Goal: Task Accomplishment & Management: Use online tool/utility

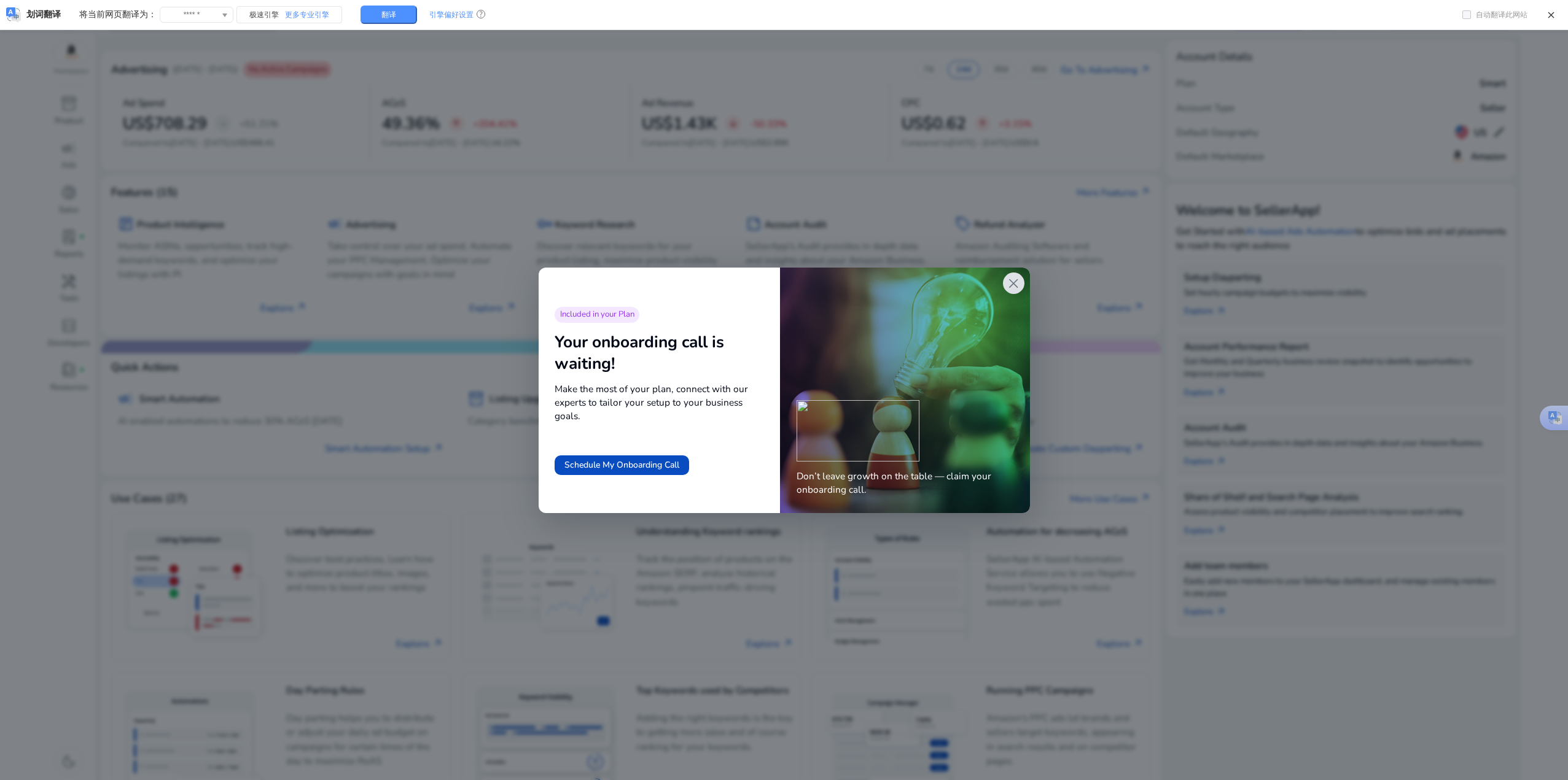
scroll to position [50, 0]
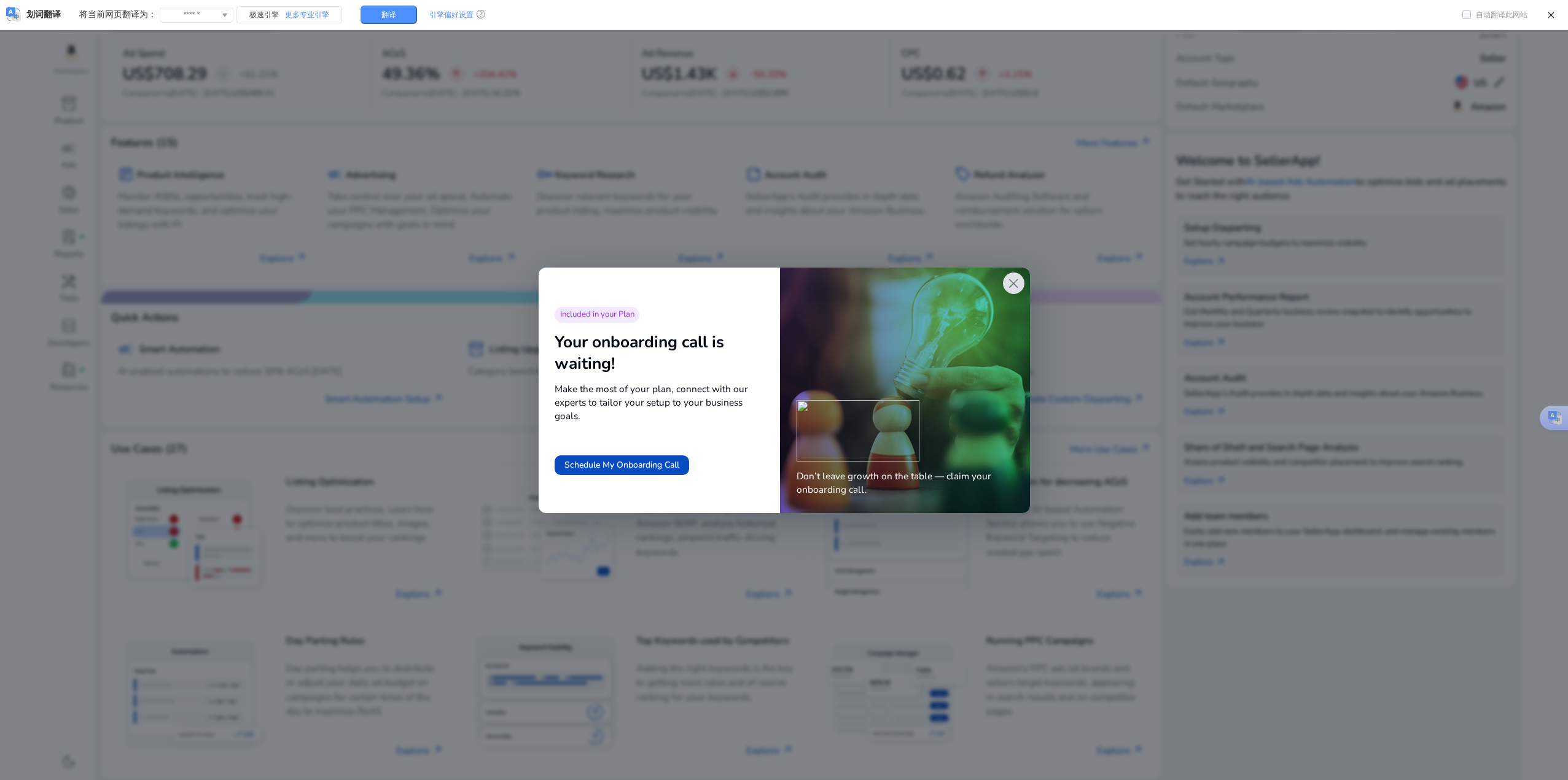
click at [1023, 269] on div "Don’t leave growth on the table — claim your onboarding call." at bounding box center [904, 390] width 249 height 245
click at [1010, 283] on span "close" at bounding box center [1013, 284] width 16 height 16
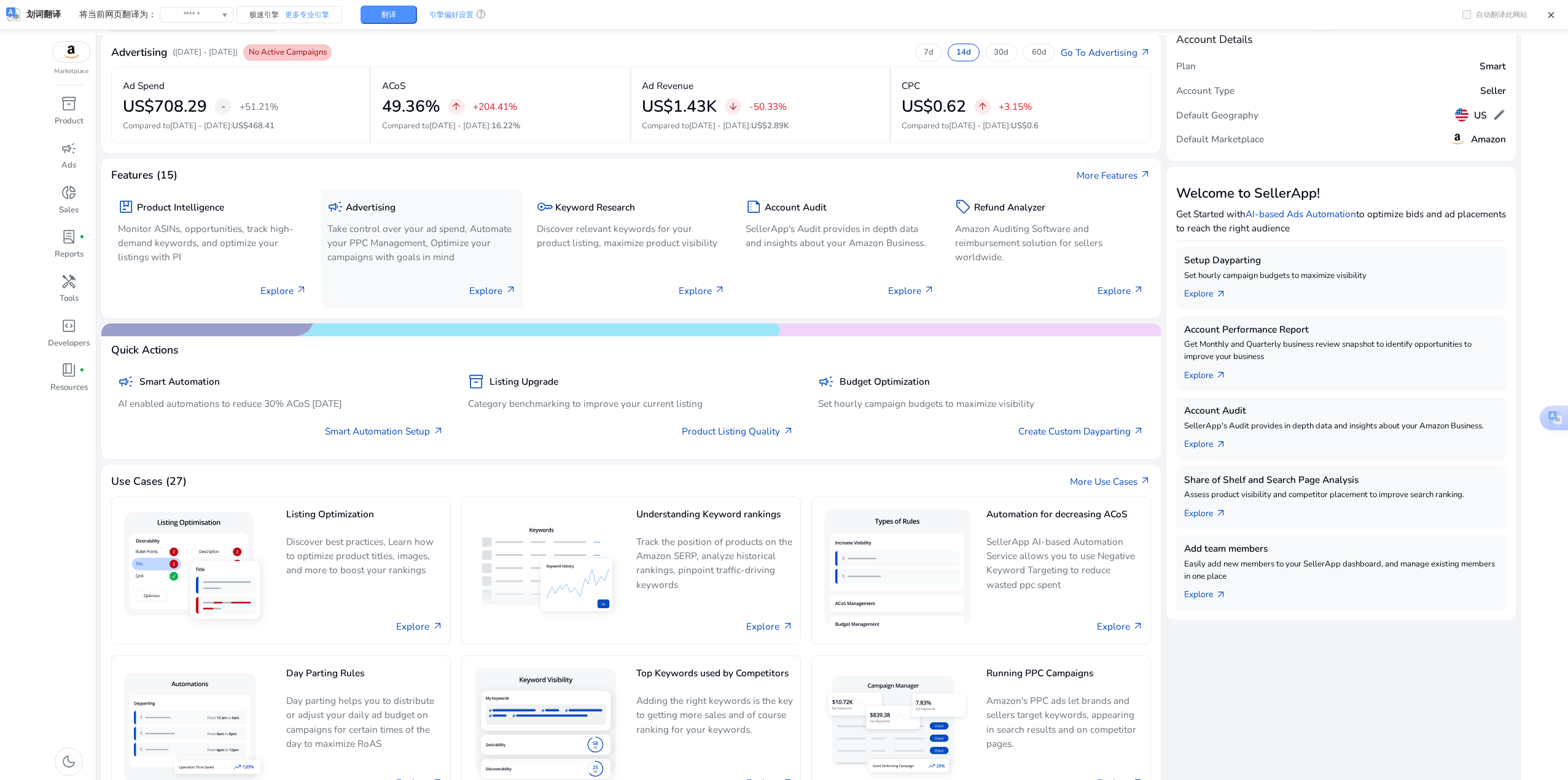
scroll to position [0, 0]
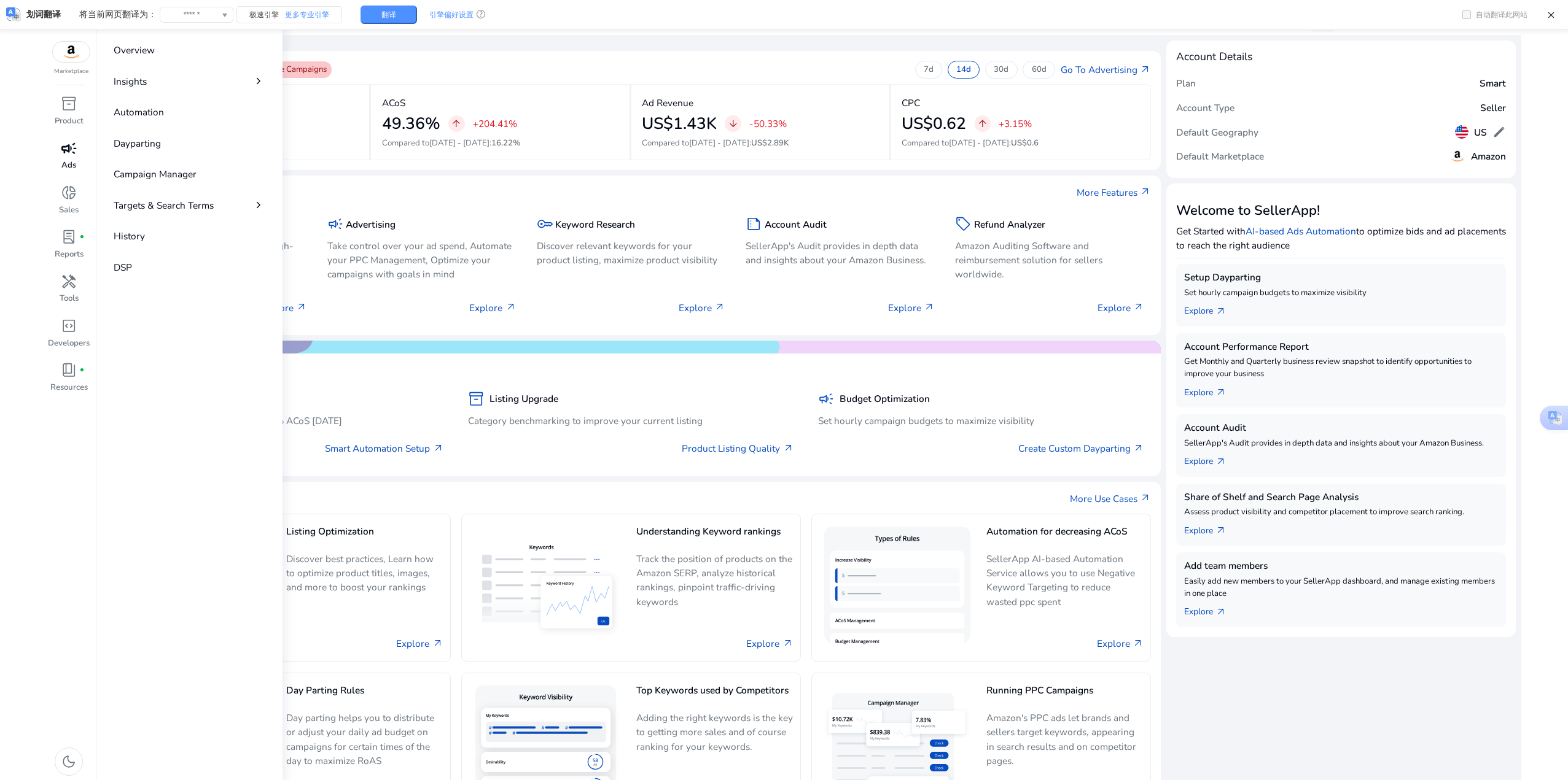
click at [61, 153] on span "campaign" at bounding box center [69, 149] width 16 height 16
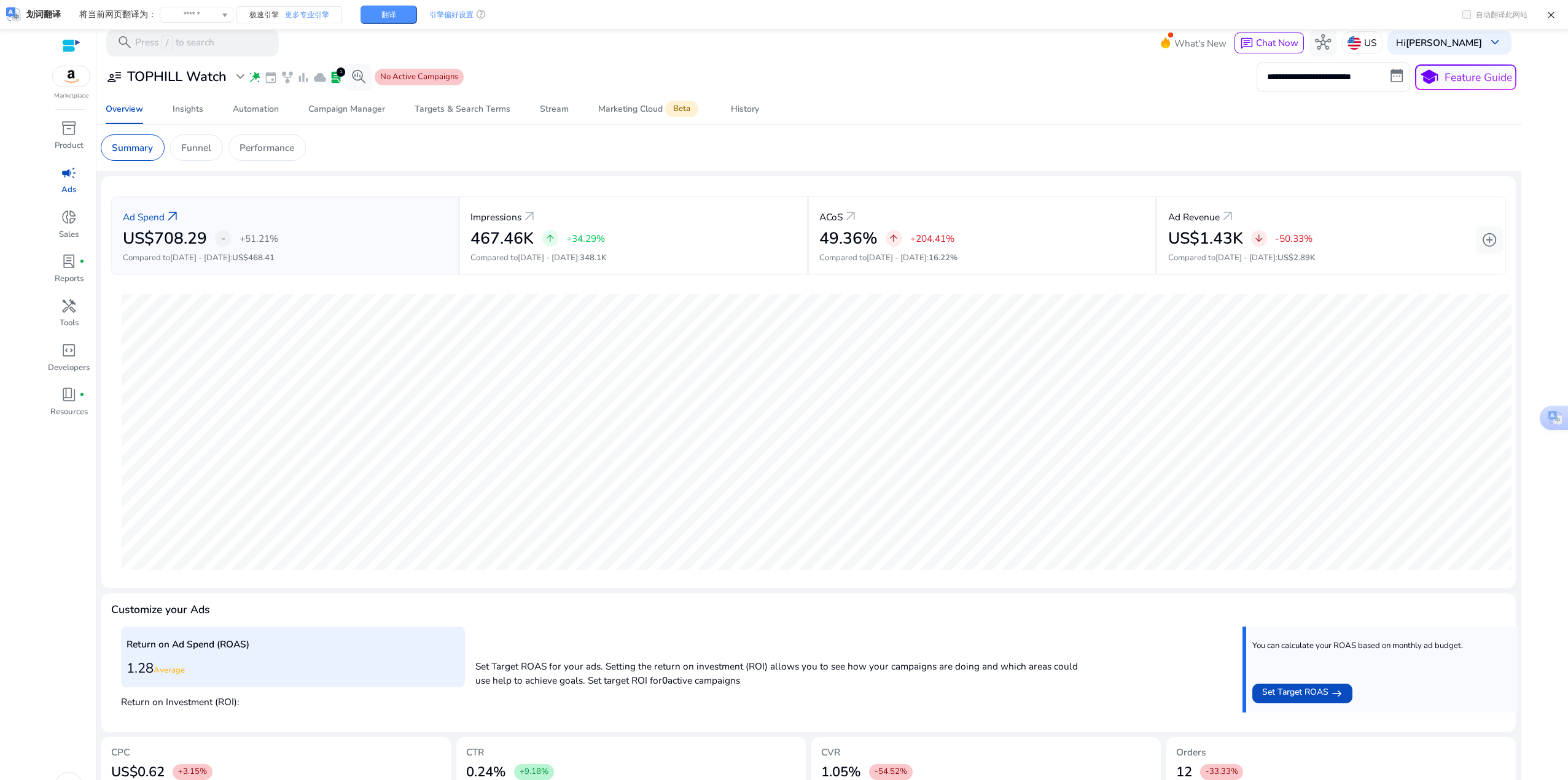
click at [67, 181] on span "campaign" at bounding box center [69, 173] width 16 height 16
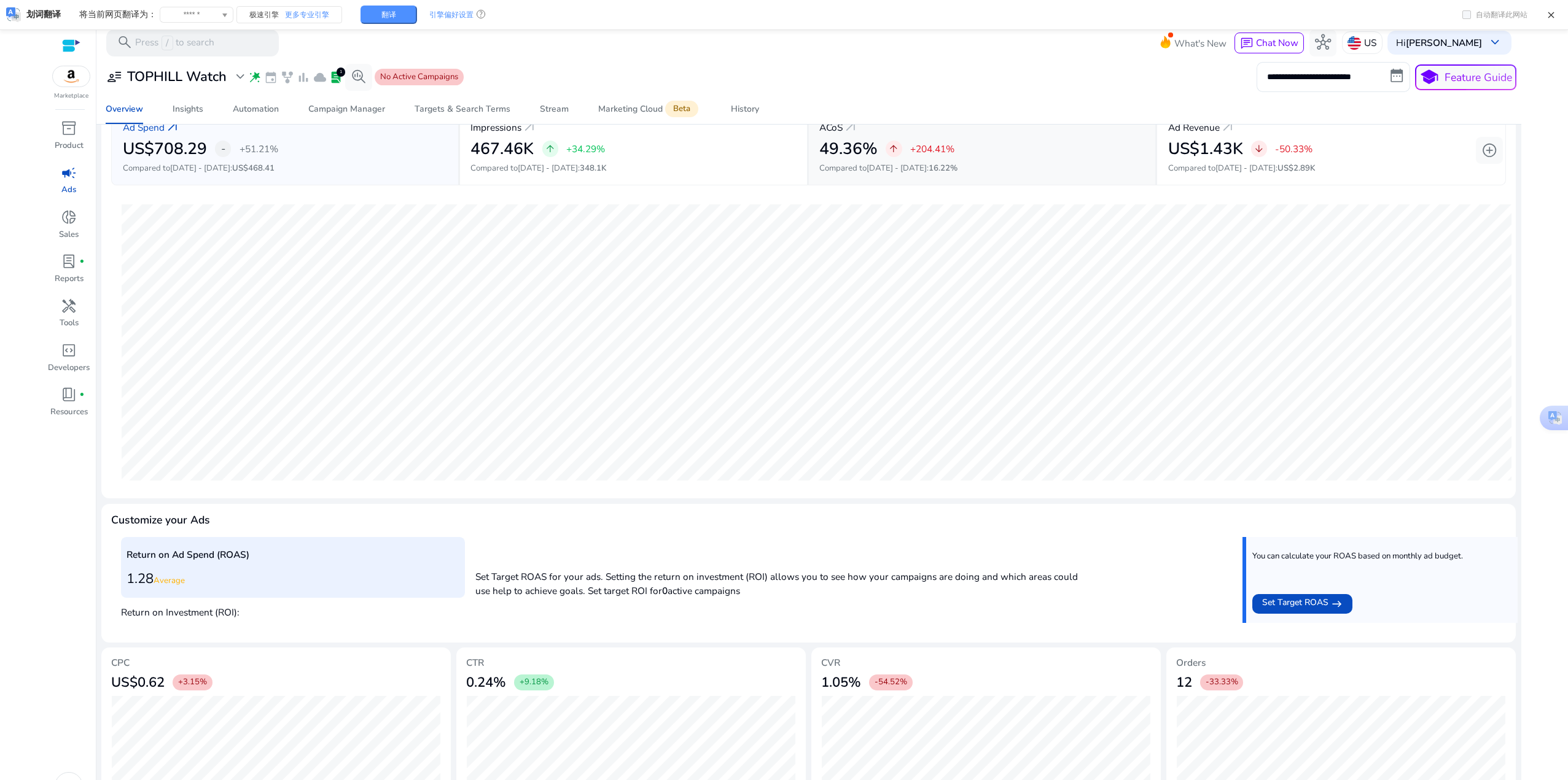
scroll to position [103, 0]
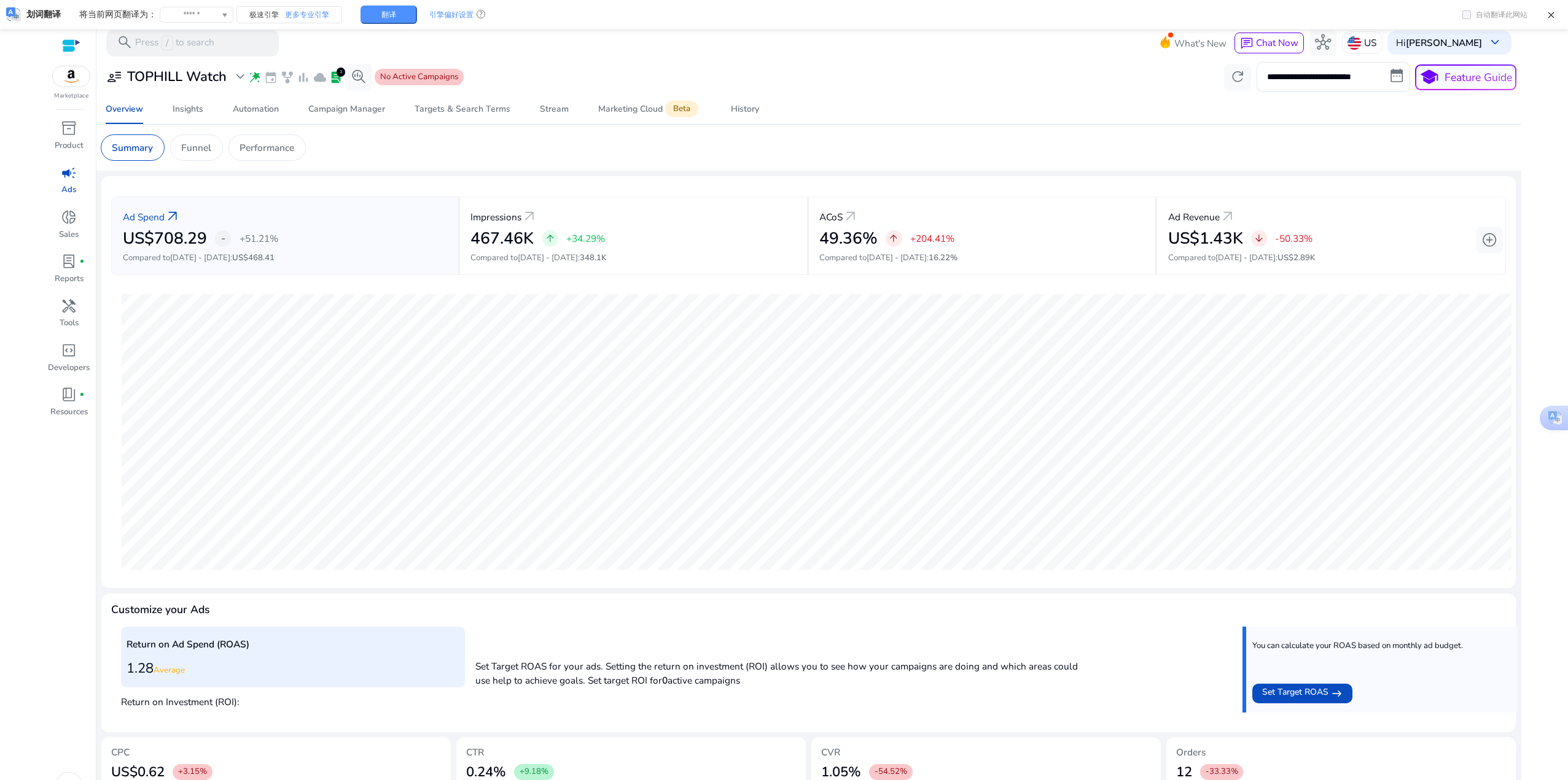
scroll to position [103, 0]
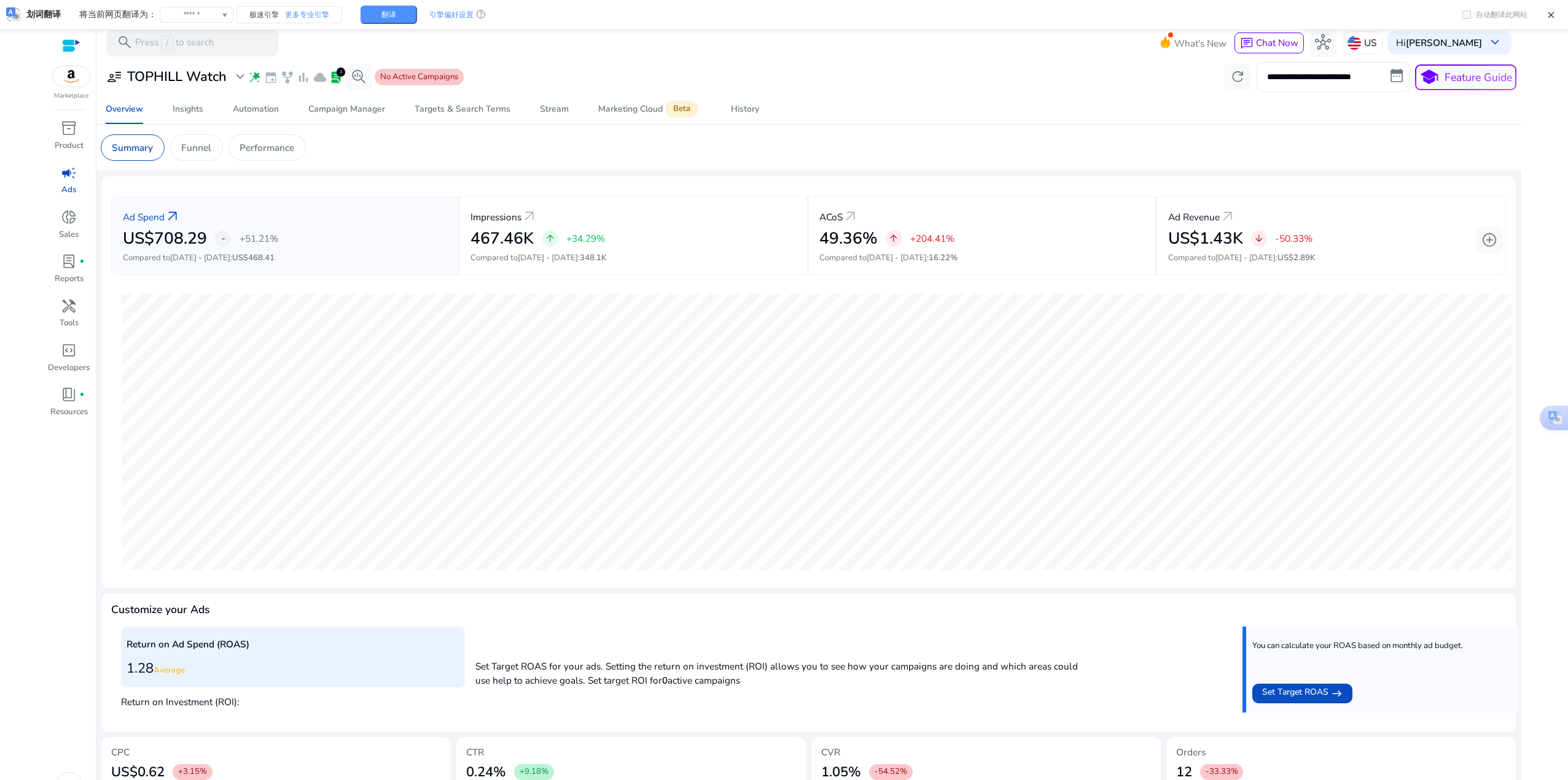
scroll to position [103, 0]
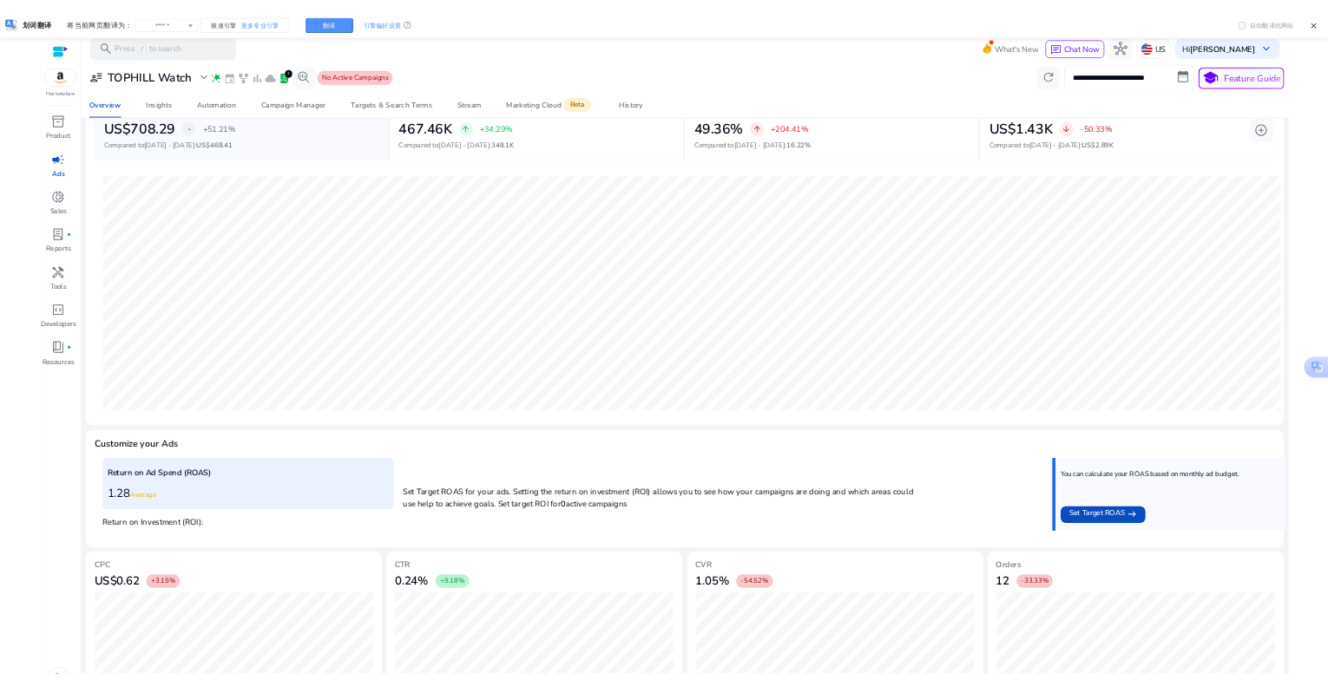
scroll to position [142, 0]
